Goal: Task Accomplishment & Management: Use online tool/utility

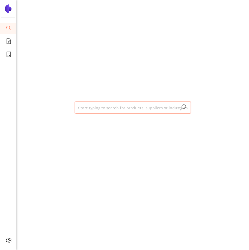
click at [98, 102] on input "search" at bounding box center [132, 108] width 109 height 12
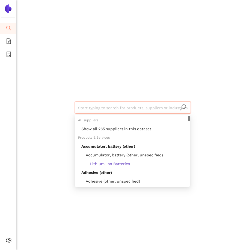
click at [100, 127] on div "Show all 285 suppliers in this dataset" at bounding box center [133, 129] width 105 height 6
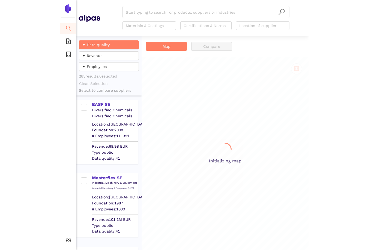
scroll to position [214, 65]
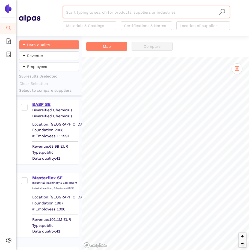
click at [42, 101] on div "BASF SE" at bounding box center [55, 104] width 46 height 6
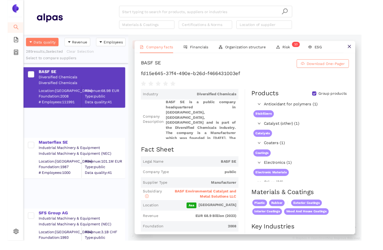
scroll to position [214, 109]
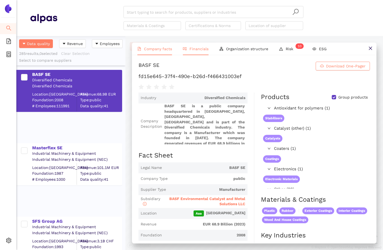
click at [210, 52] on li "Financials" at bounding box center [196, 49] width 37 height 13
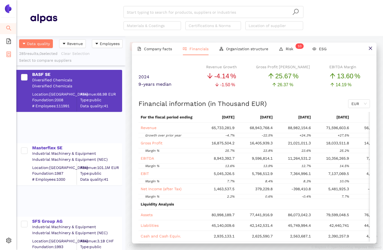
click at [9, 53] on icon "container" at bounding box center [8, 54] width 5 height 5
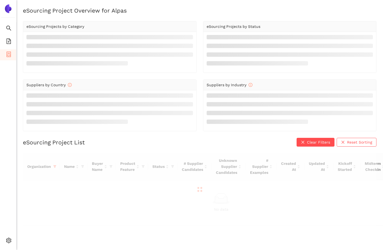
scroll to position [7, 0]
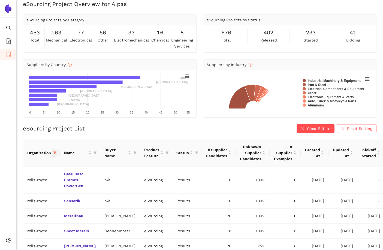
click at [55, 152] on icon "filter" at bounding box center [54, 152] width 3 height 3
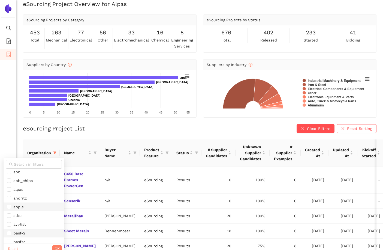
scroll to position [13, 0]
click at [17, 247] on span "Reset" at bounding box center [13, 249] width 10 height 6
checkbox input "false"
click at [21, 166] on input "text" at bounding box center [36, 164] width 45 height 6
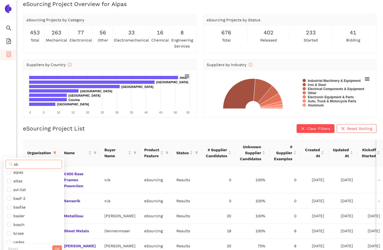
scroll to position [0, 0]
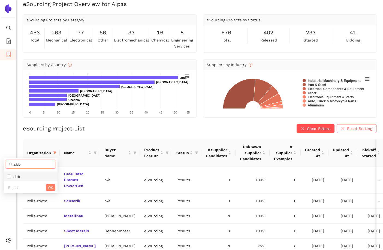
type input "sbb"
click at [25, 174] on span "sbb" at bounding box center [30, 176] width 47 height 6
checkbox input "true"
click at [50, 187] on span "OK" at bounding box center [50, 187] width 5 height 6
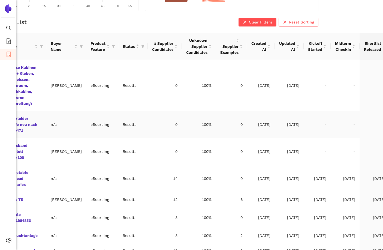
scroll to position [113, 0]
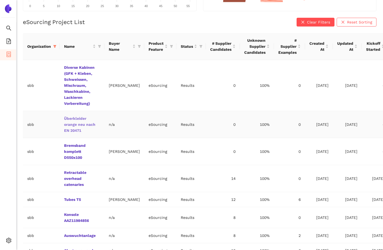
click at [0, 0] on link "Überkleider orange neu nach EN 20471" at bounding box center [0, 0] width 0 height 0
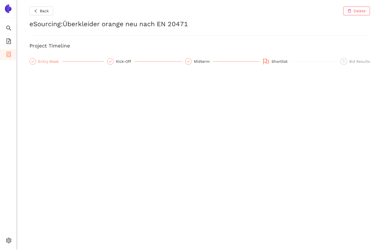
click at [51, 59] on div "Entry Mask" at bounding box center [50, 61] width 24 height 7
click at [8, 30] on icon "search" at bounding box center [8, 27] width 5 height 5
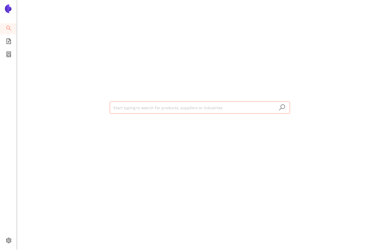
click at [165, 111] on input "search" at bounding box center [199, 108] width 173 height 12
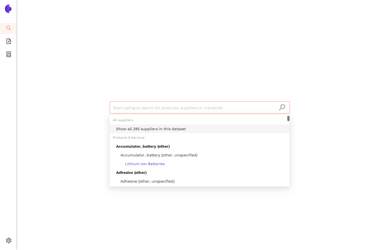
click at [163, 129] on div "Show all 285 suppliers in this dataset" at bounding box center [201, 129] width 170 height 6
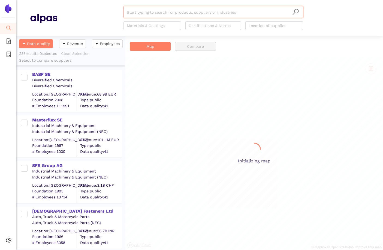
scroll to position [214, 109]
click at [41, 73] on div "BASF SE" at bounding box center [76, 74] width 89 height 6
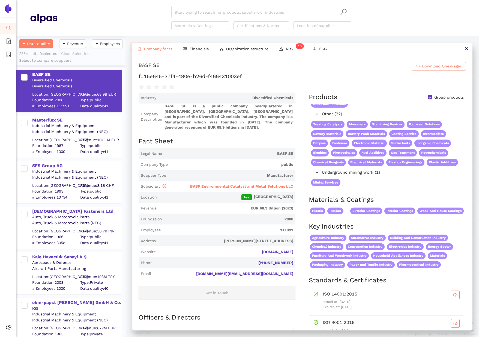
scroll to position [9, 0]
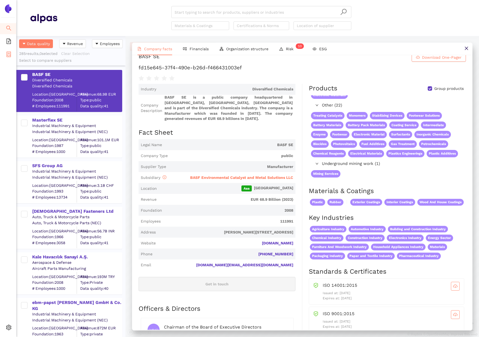
click at [4, 58] on li "eSourcing Projects" at bounding box center [8, 54] width 16 height 11
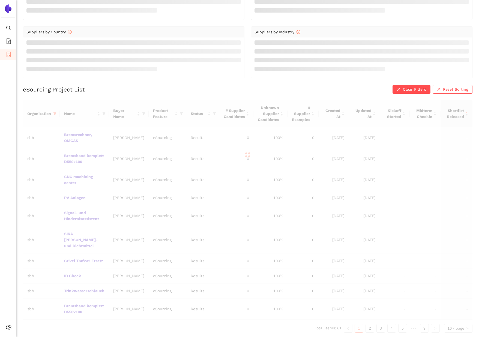
scroll to position [65, 0]
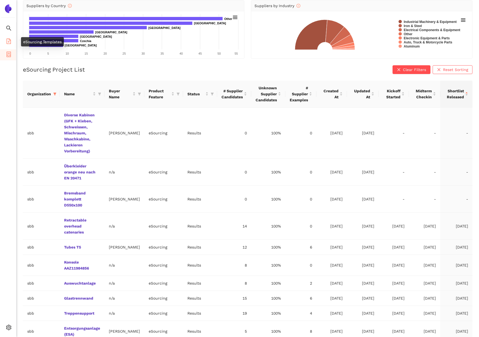
click at [10, 44] on span "file-add" at bounding box center [8, 42] width 5 height 11
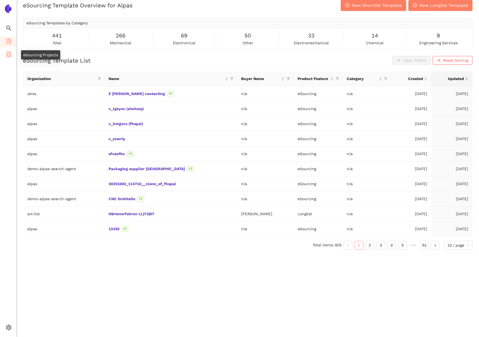
click at [10, 55] on icon "container" at bounding box center [9, 54] width 4 height 5
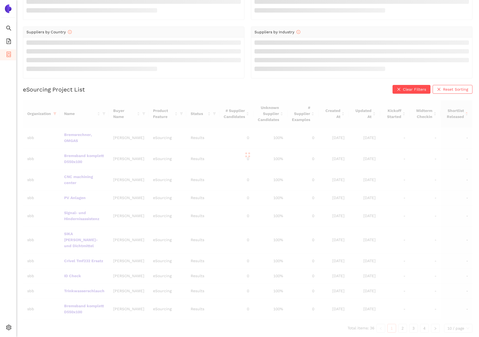
scroll to position [71, 0]
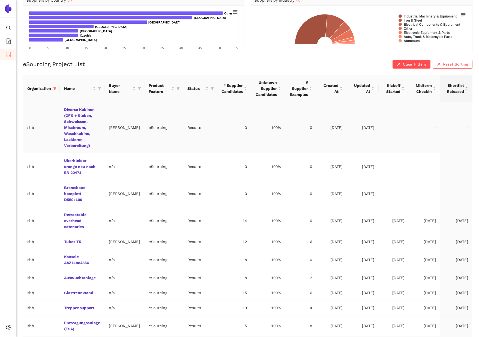
click at [183, 130] on td "Results" at bounding box center [200, 127] width 34 height 51
click at [0, 0] on link "Überkleider orange neu nach EN 20471" at bounding box center [0, 0] width 0 height 0
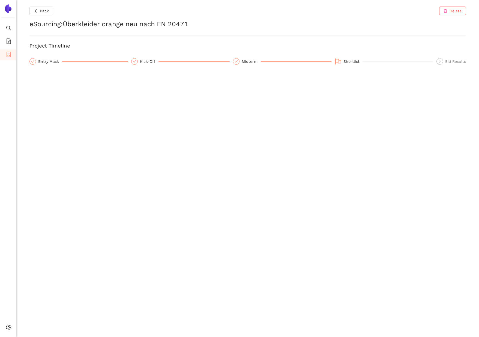
click at [47, 65] on div "Back Delete eSourcing : Überkleider orange neu nach EN 20471 Project Timeline E…" at bounding box center [247, 168] width 463 height 337
click at [47, 62] on div "Entry Mask" at bounding box center [50, 61] width 24 height 7
click at [138, 85] on h2 "eSourcing Project" at bounding box center [247, 86] width 436 height 9
click at [6, 52] on icon "container" at bounding box center [8, 54] width 5 height 5
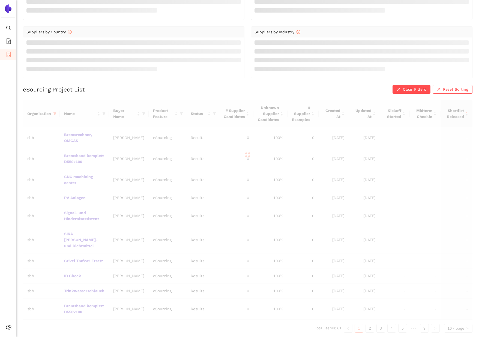
scroll to position [71, 0]
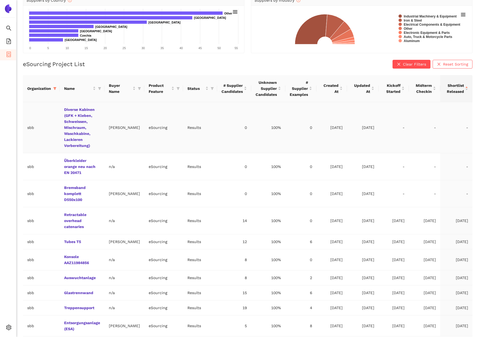
click at [183, 126] on td "Results" at bounding box center [200, 127] width 34 height 51
click at [151, 139] on td "eSourcing" at bounding box center [163, 127] width 39 height 51
